Goal: Information Seeking & Learning: Learn about a topic

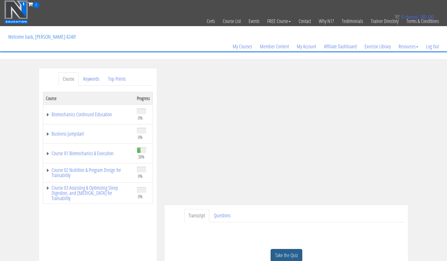
click at [289, 255] on link "Take the Quiz" at bounding box center [286, 255] width 32 height 13
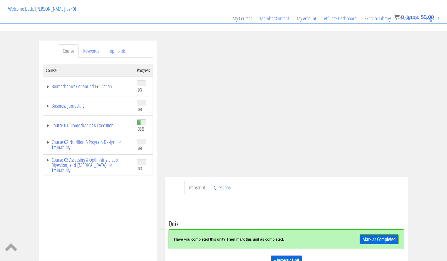
scroll to position [28, 0]
click at [379, 240] on link "Mark as Completed" at bounding box center [378, 240] width 39 height 10
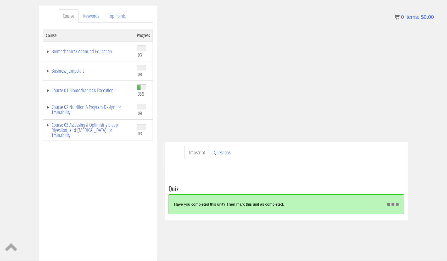
scroll to position [74, 0]
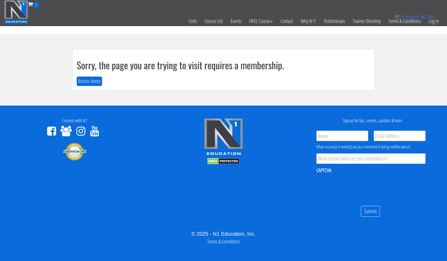
scroll to position [3, 0]
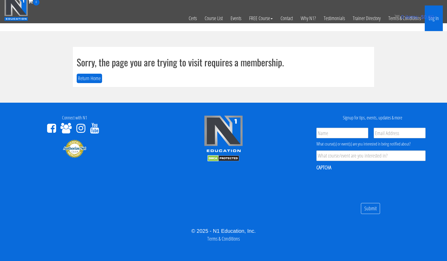
click at [435, 18] on link "Log In" at bounding box center [433, 18] width 18 height 26
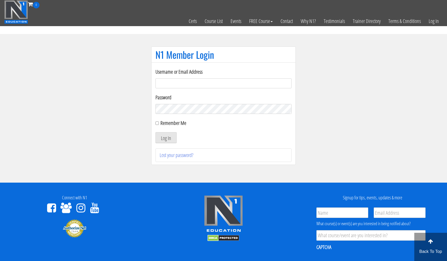
type input "usmcfit93@gmail.com"
click at [166, 138] on button "Log In" at bounding box center [165, 137] width 21 height 11
click at [168, 138] on button "Log In" at bounding box center [165, 137] width 21 height 11
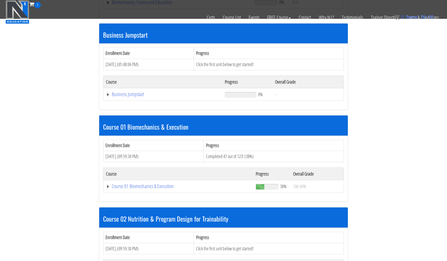
scroll to position [183, 0]
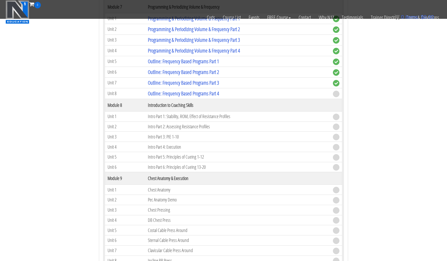
scroll to position [844, 0]
click at [174, 92] on link "Outline: Frequency Based Programs Part 4" at bounding box center [183, 93] width 71 height 7
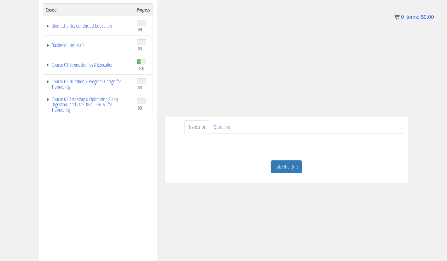
scroll to position [89, 0]
click at [284, 168] on link "Take the Quiz" at bounding box center [286, 166] width 32 height 13
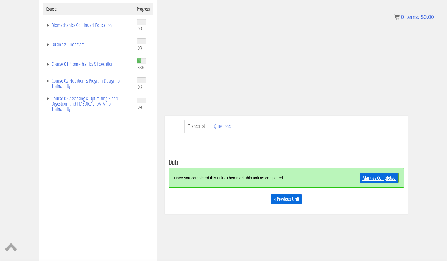
click at [368, 177] on link "Mark as Completed" at bounding box center [378, 178] width 39 height 10
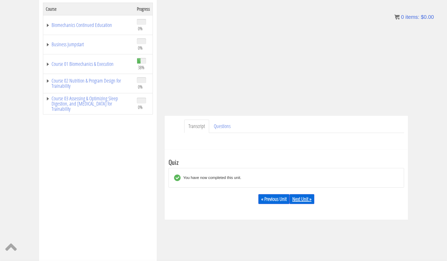
click at [302, 199] on link "Next Unit »" at bounding box center [301, 199] width 25 height 10
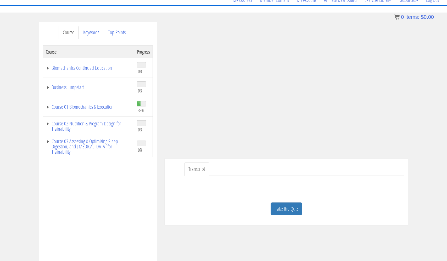
scroll to position [48, 0]
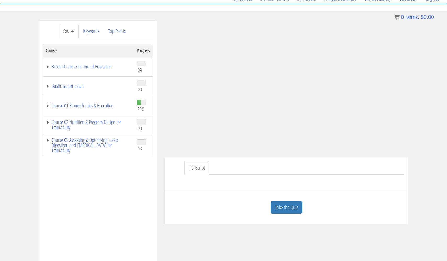
click at [197, 167] on link "Transcript" at bounding box center [196, 167] width 25 height 13
click at [91, 31] on link "Keywords" at bounding box center [91, 31] width 24 height 13
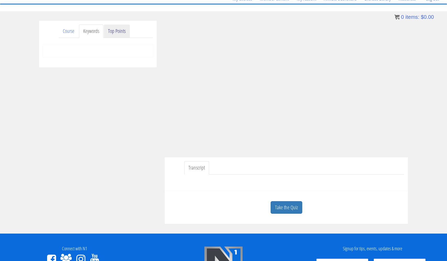
click at [117, 32] on link "Top Points" at bounding box center [117, 31] width 26 height 13
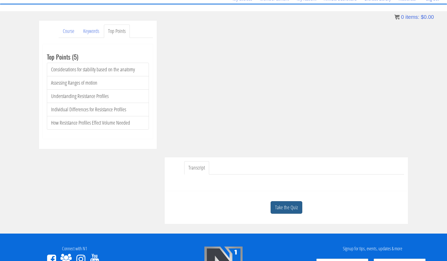
click at [283, 211] on link "Take the Quiz" at bounding box center [286, 207] width 32 height 13
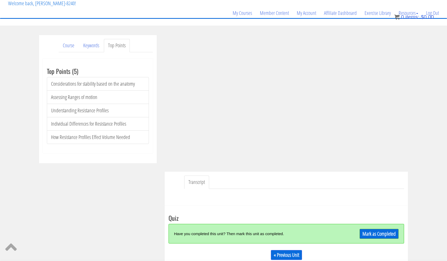
scroll to position [27, 0]
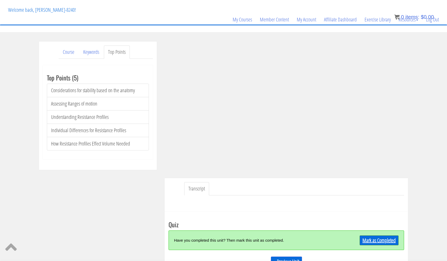
click at [380, 241] on link "Mark as Completed" at bounding box center [378, 241] width 39 height 10
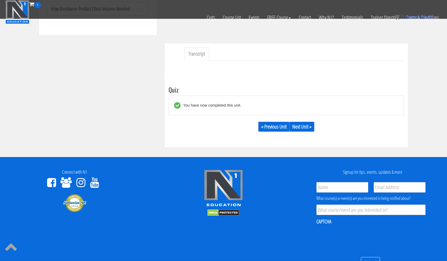
scroll to position [130, 0]
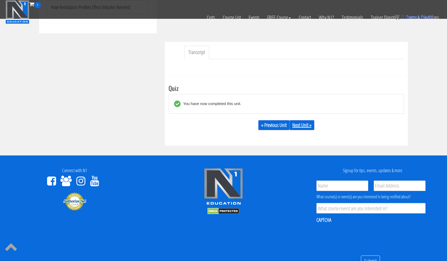
click at [308, 125] on link "Next Unit »" at bounding box center [301, 125] width 25 height 10
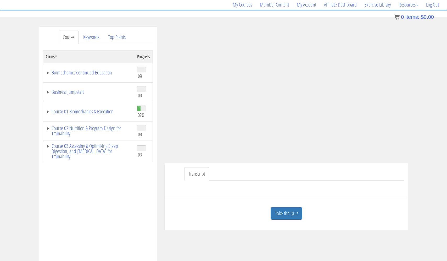
scroll to position [46, 0]
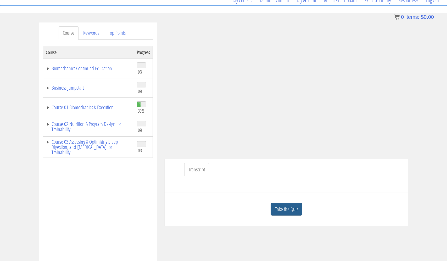
click at [289, 208] on link "Take the Quiz" at bounding box center [286, 209] width 32 height 13
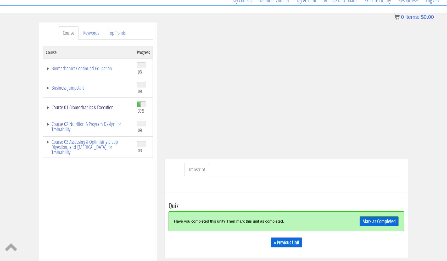
click at [94, 109] on link "Course 01 Biomechanics & Execution" at bounding box center [89, 107] width 86 height 5
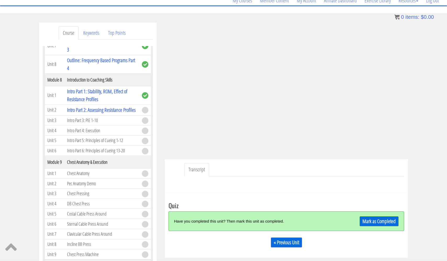
scroll to position [758, 0]
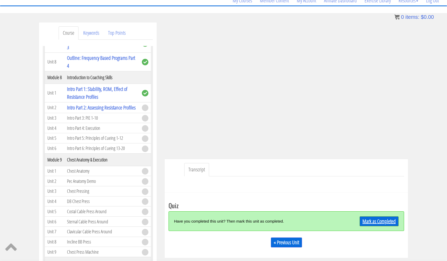
click at [368, 220] on link "Mark as Completed" at bounding box center [378, 222] width 39 height 10
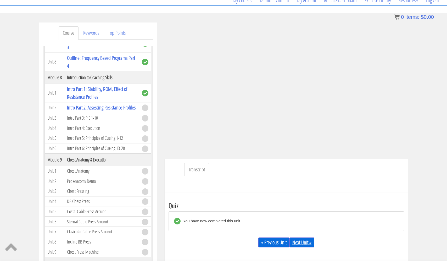
click at [306, 241] on link "Next Unit »" at bounding box center [301, 243] width 25 height 10
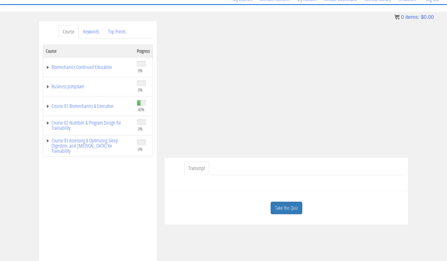
scroll to position [21, 0]
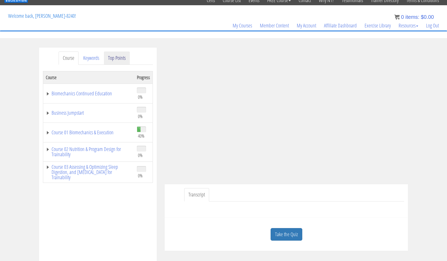
click at [120, 58] on link "Top Points" at bounding box center [117, 58] width 26 height 13
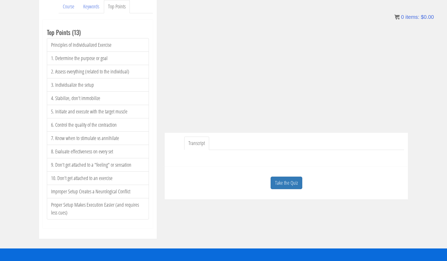
scroll to position [73, 0]
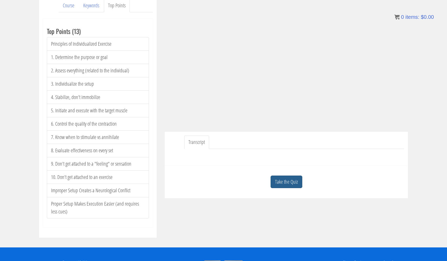
click at [280, 181] on link "Take the Quiz" at bounding box center [286, 182] width 32 height 13
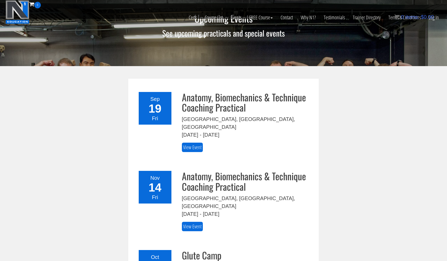
scroll to position [212, 0]
